Goal: Find specific page/section: Find specific page/section

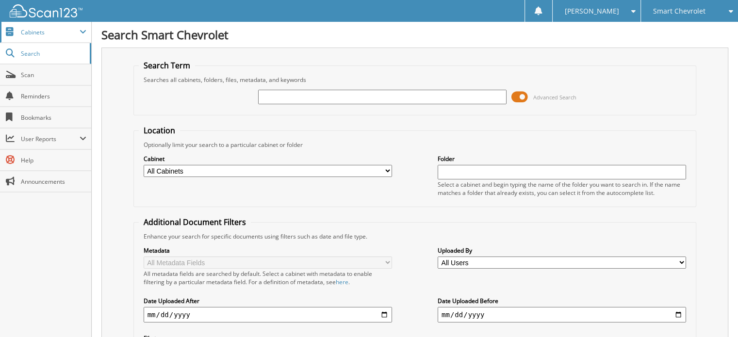
click at [35, 32] on span "Cabinets" at bounding box center [50, 32] width 59 height 8
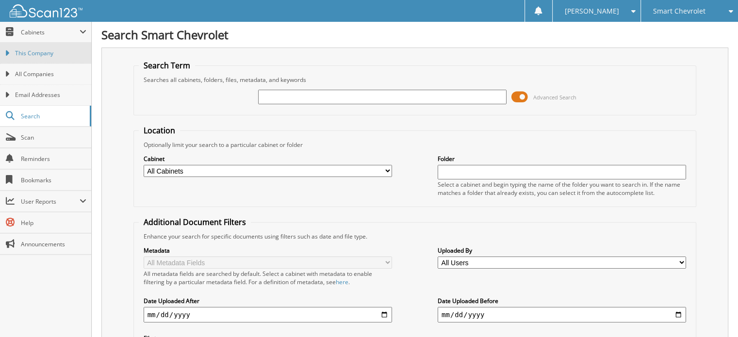
click at [72, 50] on span "This Company" at bounding box center [50, 53] width 71 height 9
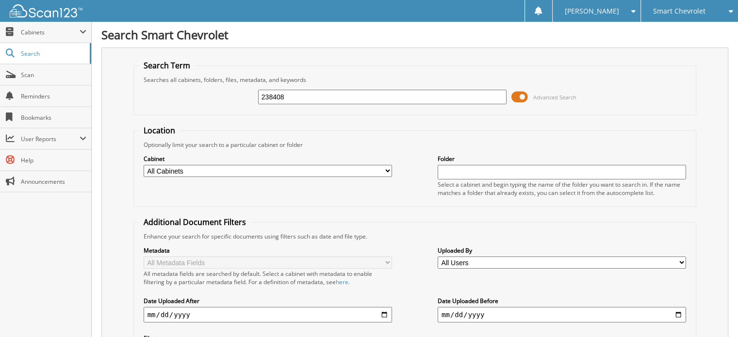
type input "238408"
click at [417, 97] on input "238408" at bounding box center [382, 97] width 248 height 15
click at [293, 93] on input "238408" at bounding box center [382, 97] width 248 height 15
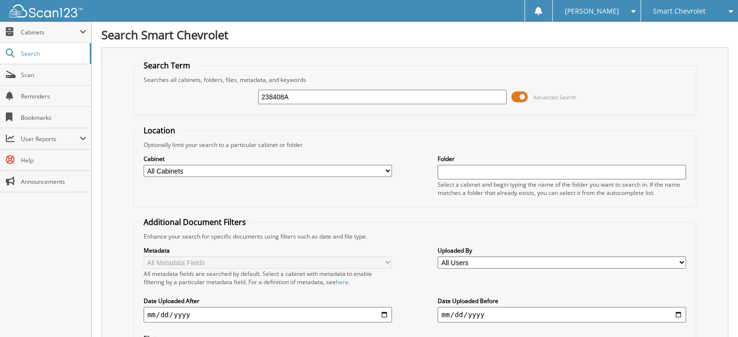
type input "238408A"
click at [35, 51] on span "Search" at bounding box center [53, 53] width 64 height 8
click at [37, 54] on span "Search" at bounding box center [53, 53] width 64 height 8
click at [32, 27] on span "Cabinets" at bounding box center [45, 32] width 91 height 21
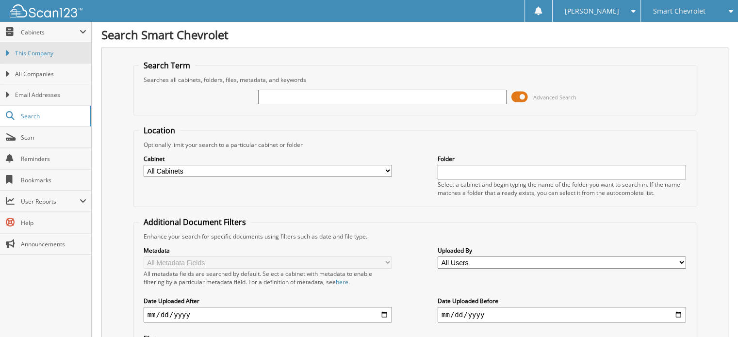
click at [42, 52] on span "This Company" at bounding box center [50, 53] width 71 height 9
